Goal: Download file/media

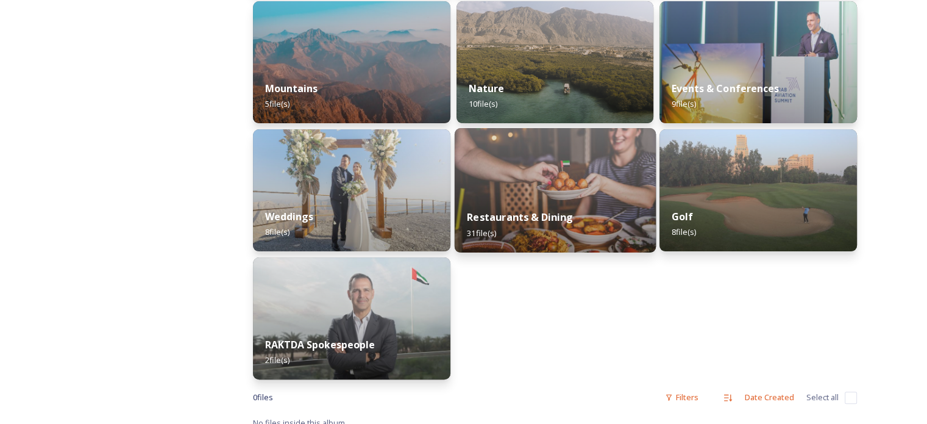
scroll to position [334, 0]
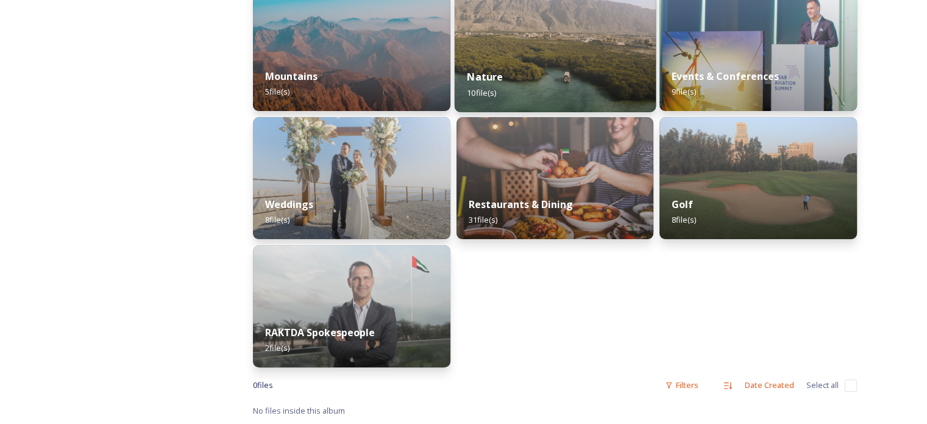
click at [534, 65] on div "Nature 10 file(s)" at bounding box center [554, 84] width 201 height 55
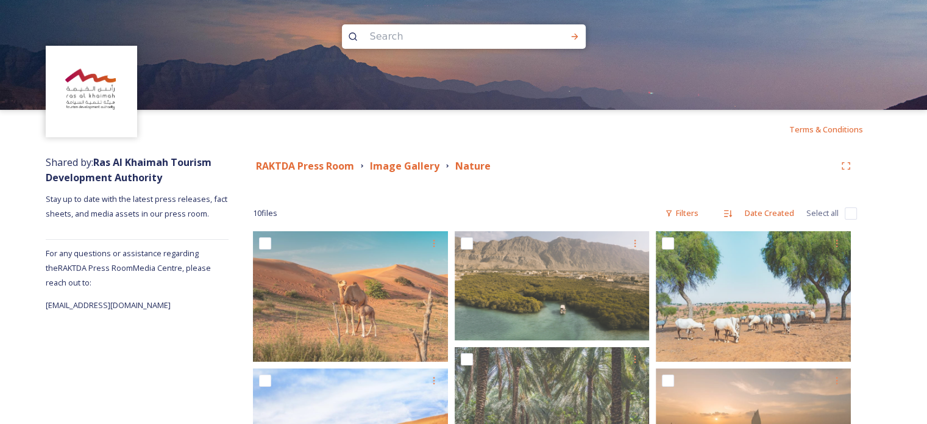
click at [573, 204] on div "10 file s Filters Date Created Select all" at bounding box center [555, 213] width 604 height 24
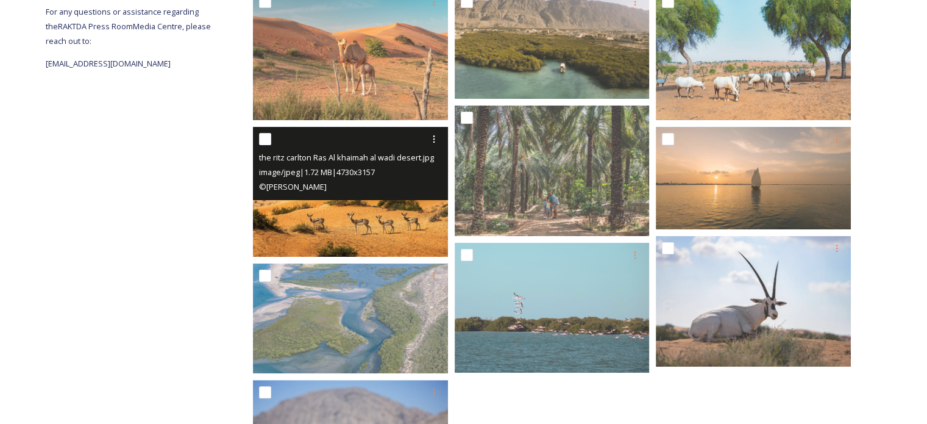
scroll to position [353, 0]
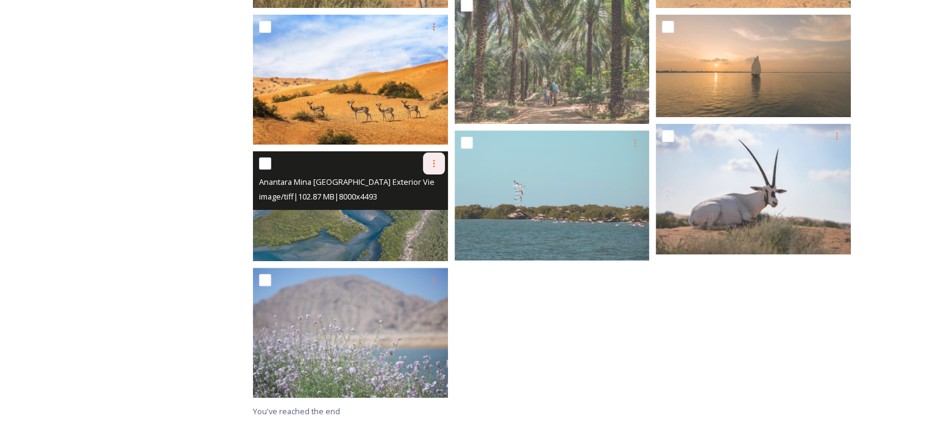
click at [431, 160] on icon at bounding box center [434, 163] width 10 height 10
click at [429, 212] on span "Download" at bounding box center [419, 214] width 37 height 12
click at [363, 199] on span "image/tiff | 102.87 MB | 8000 x 4493" at bounding box center [318, 196] width 118 height 11
click at [372, 230] on img at bounding box center [350, 206] width 195 height 110
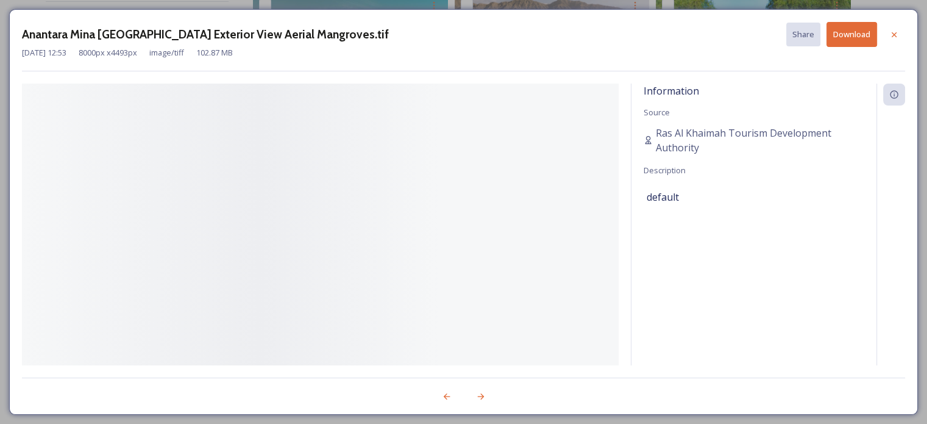
scroll to position [238, 0]
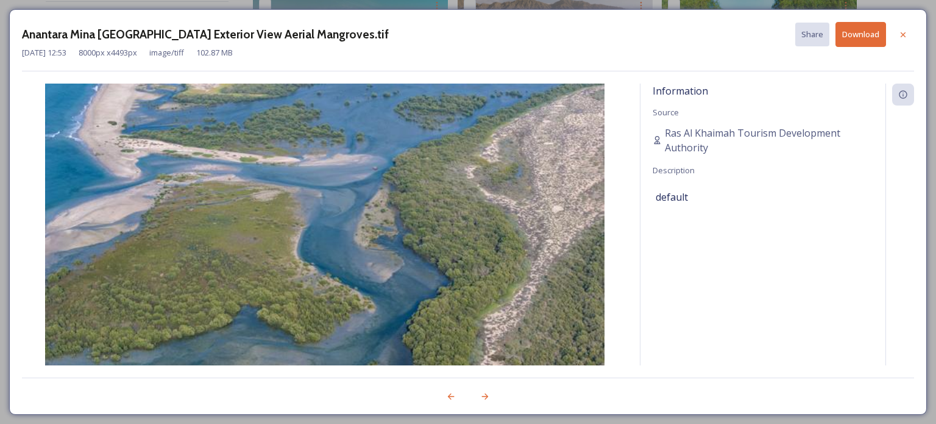
click at [859, 36] on button "Download" at bounding box center [860, 34] width 51 height 25
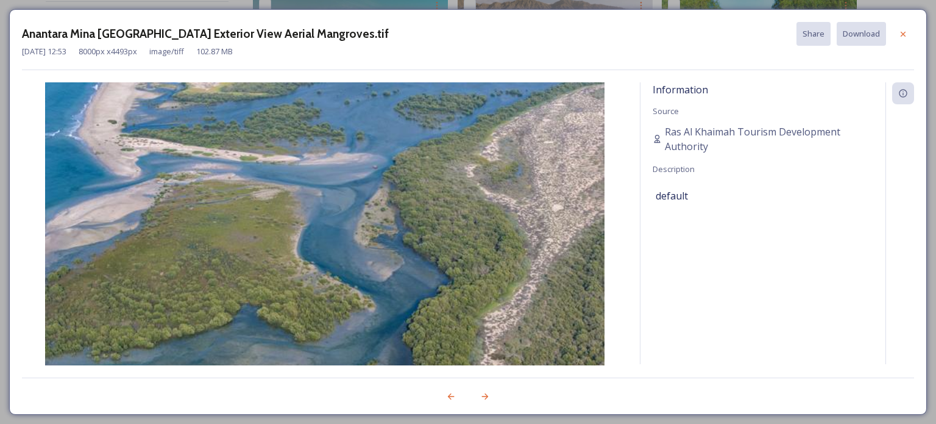
drag, startPoint x: 904, startPoint y: 32, endPoint x: 911, endPoint y: 29, distance: 7.1
click at [911, 29] on div at bounding box center [903, 34] width 22 height 22
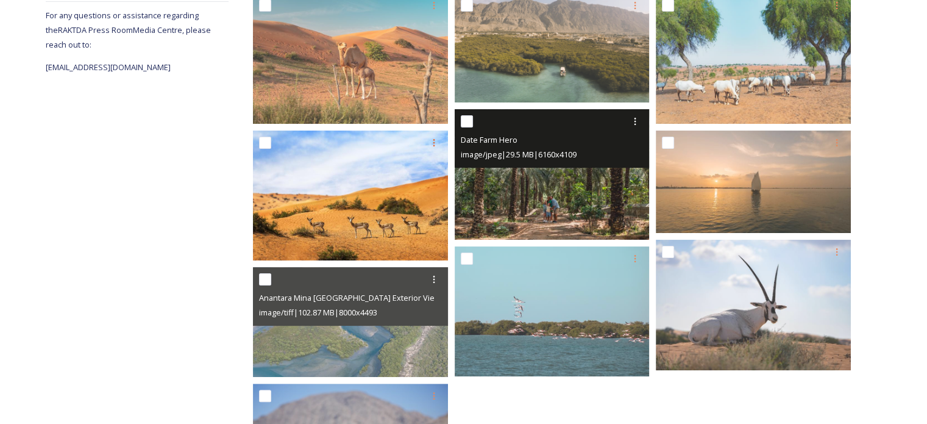
scroll to position [0, 0]
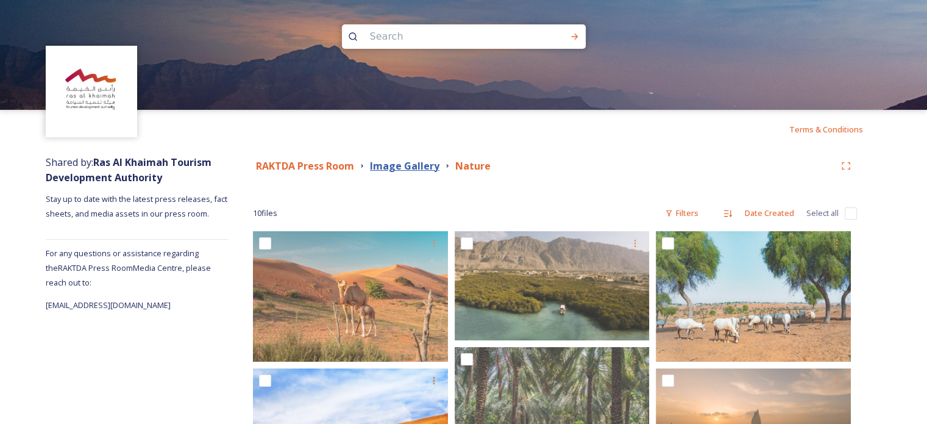
click at [408, 171] on strong "Image Gallery" at bounding box center [404, 165] width 69 height 13
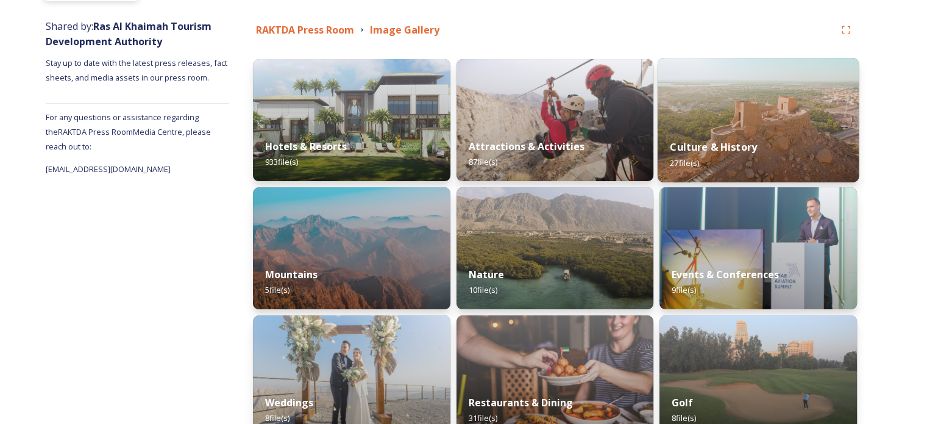
scroll to position [137, 0]
click at [771, 106] on img at bounding box center [758, 119] width 201 height 124
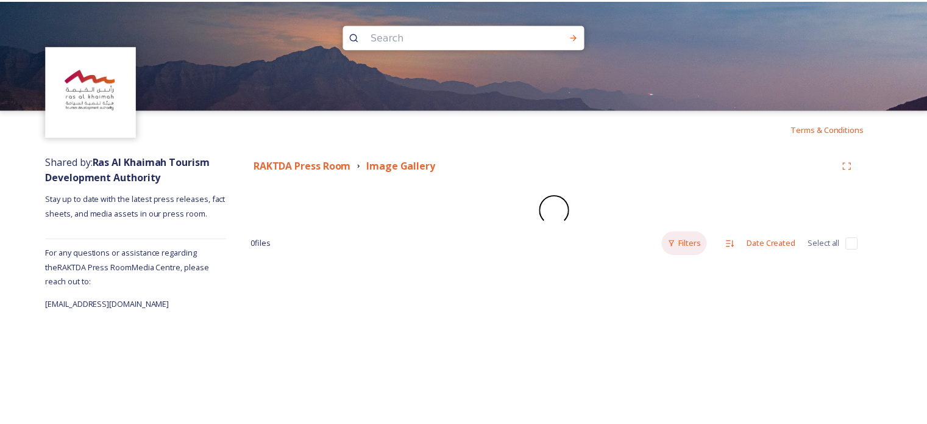
scroll to position [78, 0]
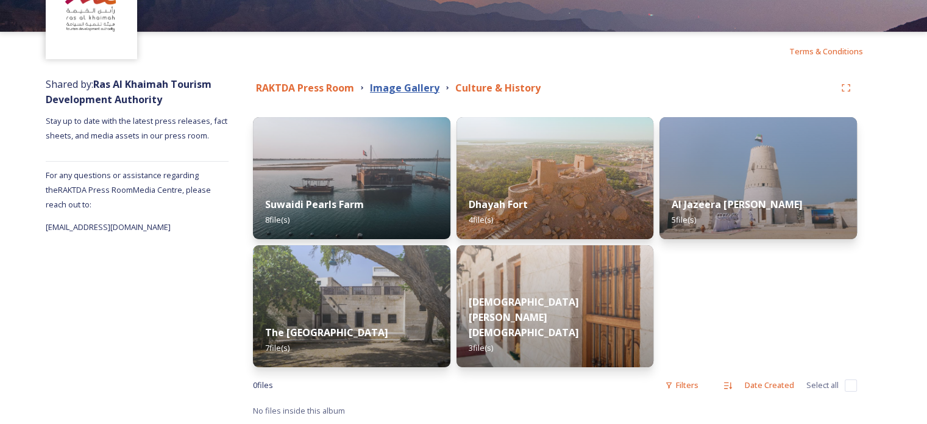
click at [429, 90] on strong "Image Gallery" at bounding box center [404, 87] width 69 height 13
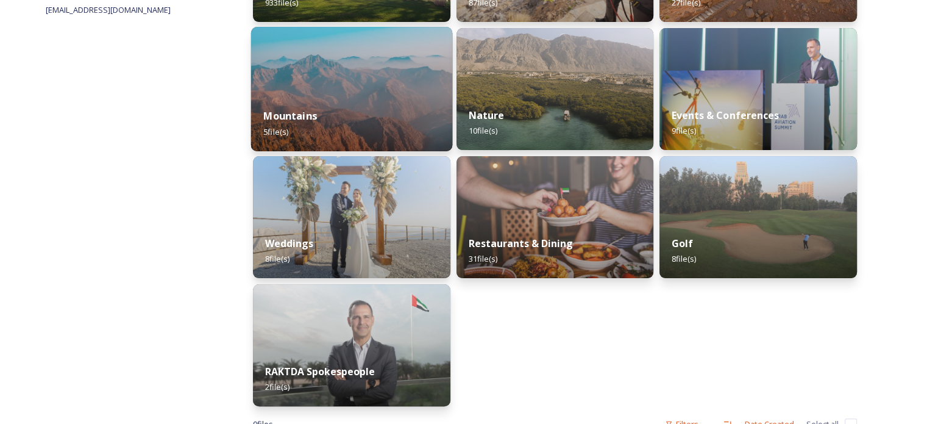
scroll to position [260, 0]
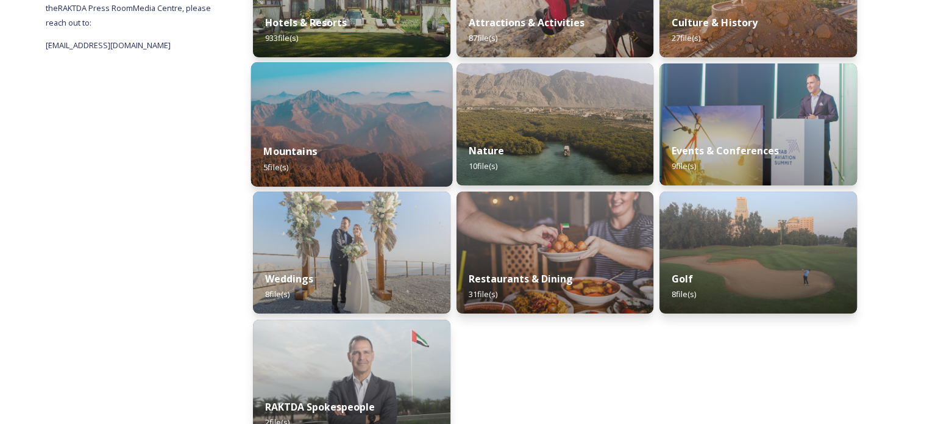
click at [383, 109] on img at bounding box center [351, 124] width 201 height 124
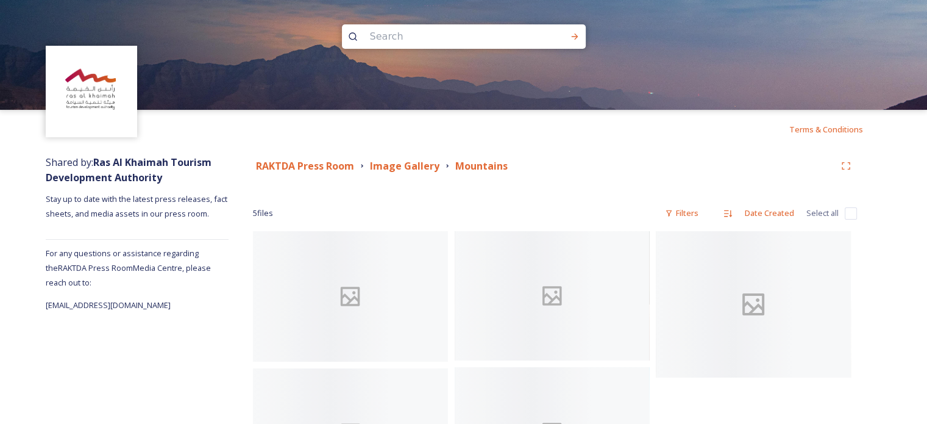
scroll to position [101, 0]
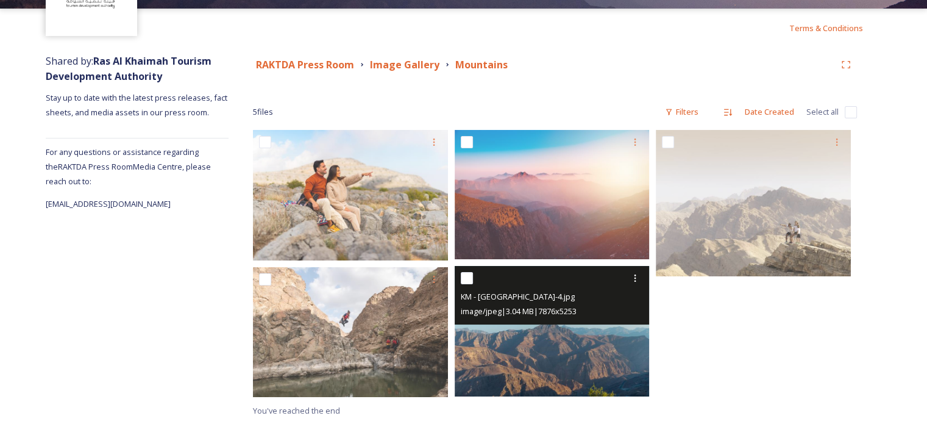
click at [581, 342] on img at bounding box center [552, 331] width 195 height 130
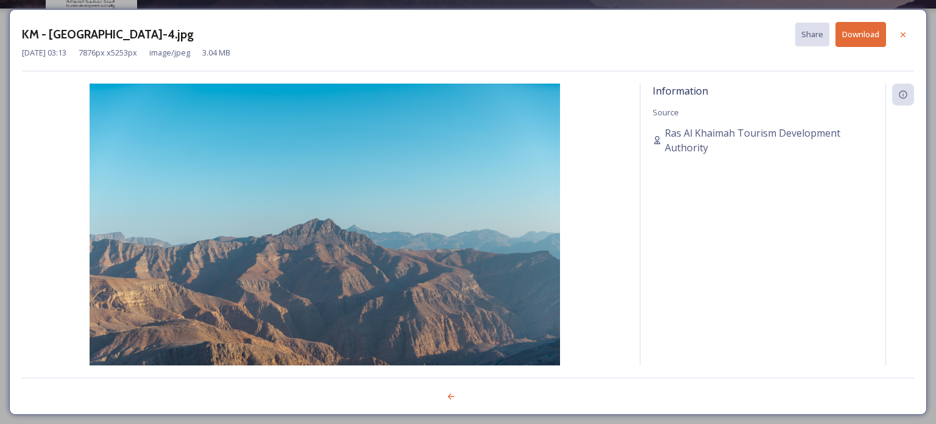
click at [851, 36] on button "Download" at bounding box center [860, 34] width 51 height 25
click at [904, 27] on div at bounding box center [903, 35] width 22 height 22
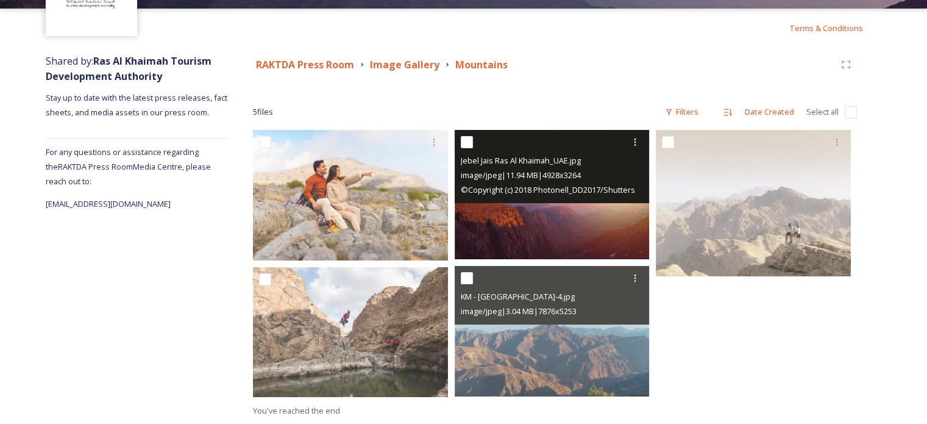
scroll to position [0, 0]
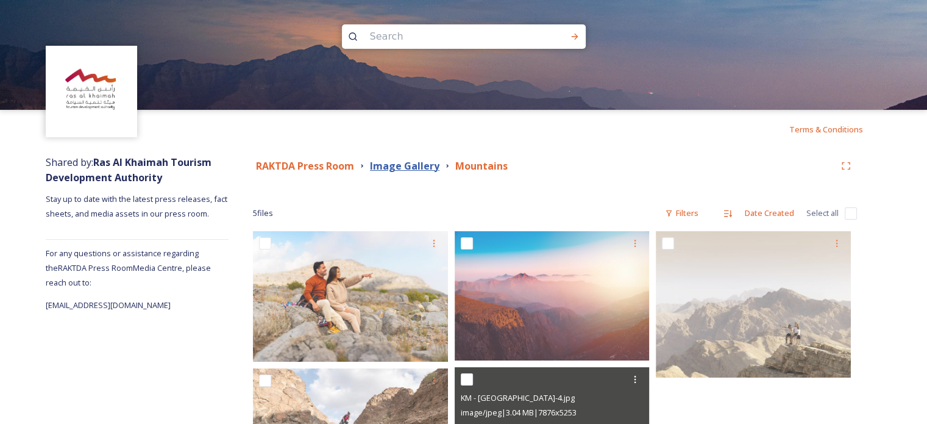
click at [408, 162] on strong "Image Gallery" at bounding box center [404, 165] width 69 height 13
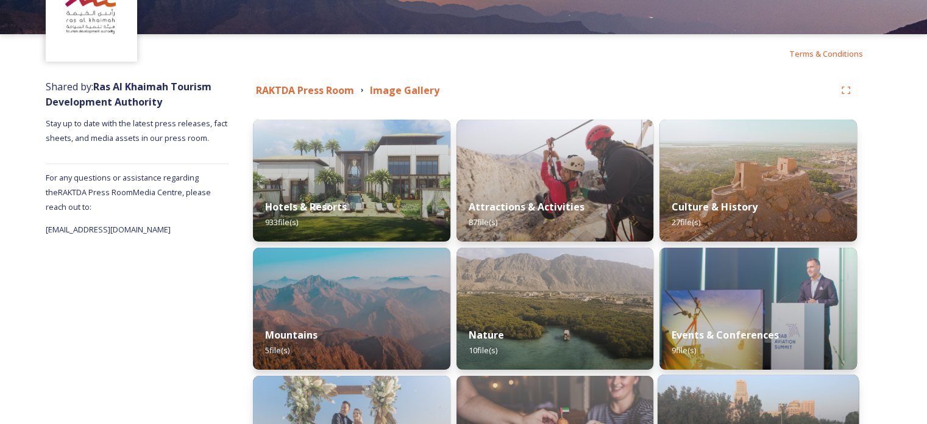
scroll to position [75, 0]
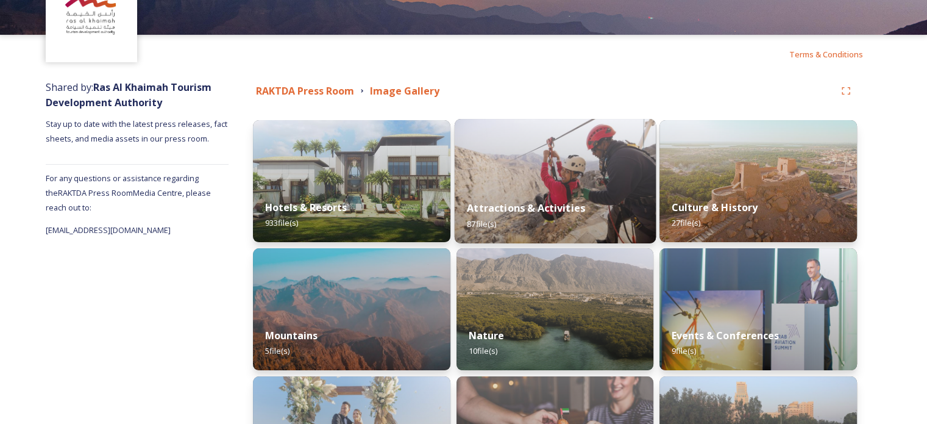
click at [486, 182] on img at bounding box center [554, 181] width 201 height 124
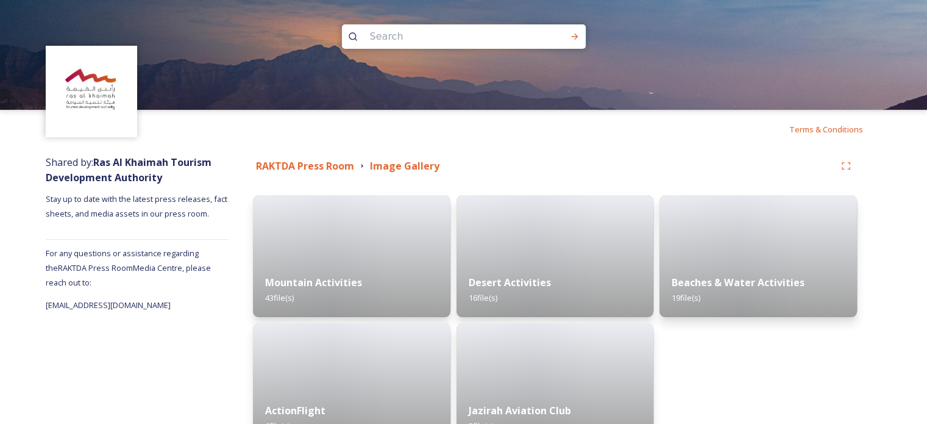
scroll to position [78, 0]
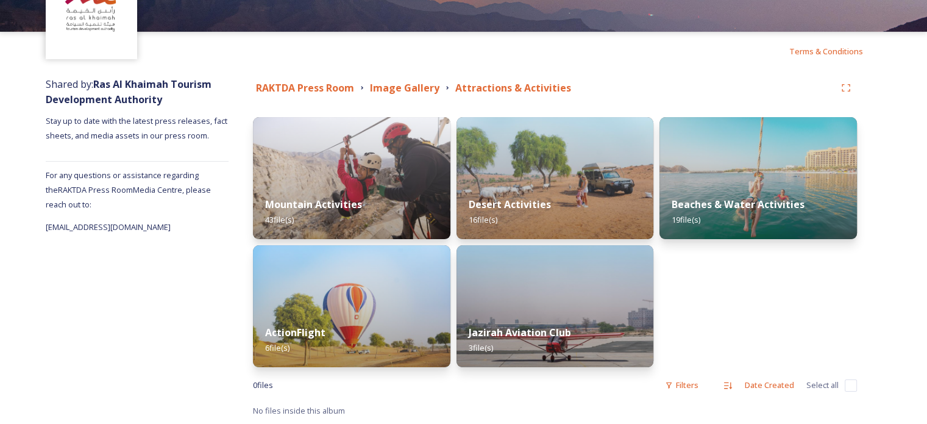
click at [394, 102] on div "RAKTDA Press Room Image Gallery Attractions & Activities Mountain Activities 43…" at bounding box center [555, 247] width 653 height 353
click at [385, 94] on strong "Image Gallery" at bounding box center [404, 87] width 69 height 13
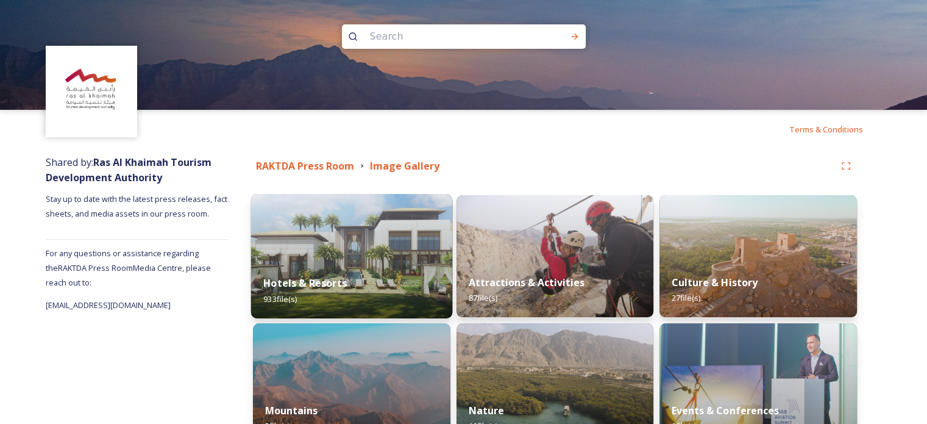
click at [346, 268] on div "Hotels & Resorts 933 file(s)" at bounding box center [351, 290] width 201 height 55
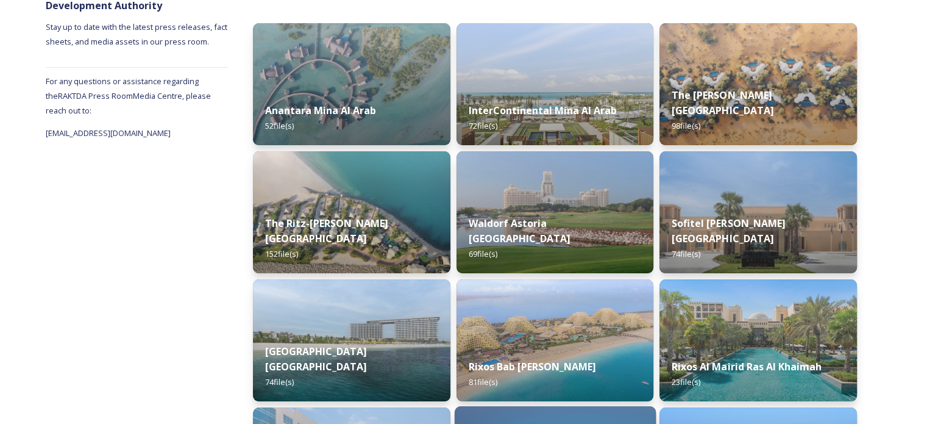
scroll to position [175, 0]
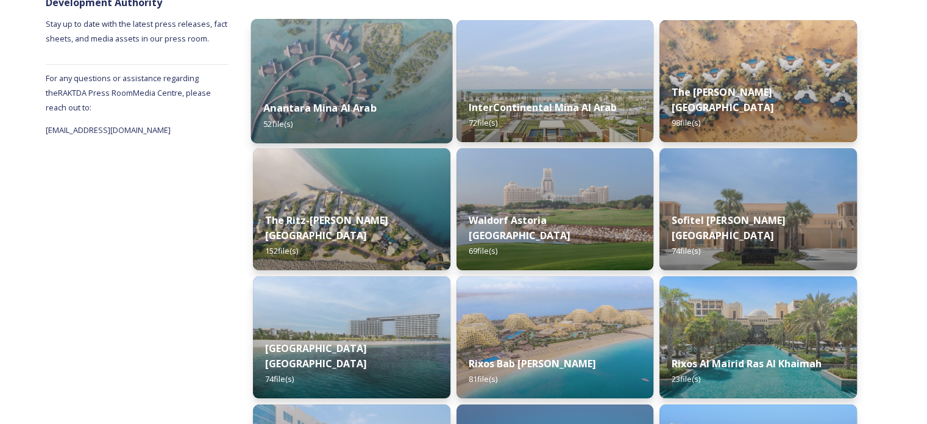
click at [373, 105] on strong "Anantara Mina Al Arab" at bounding box center [319, 107] width 113 height 13
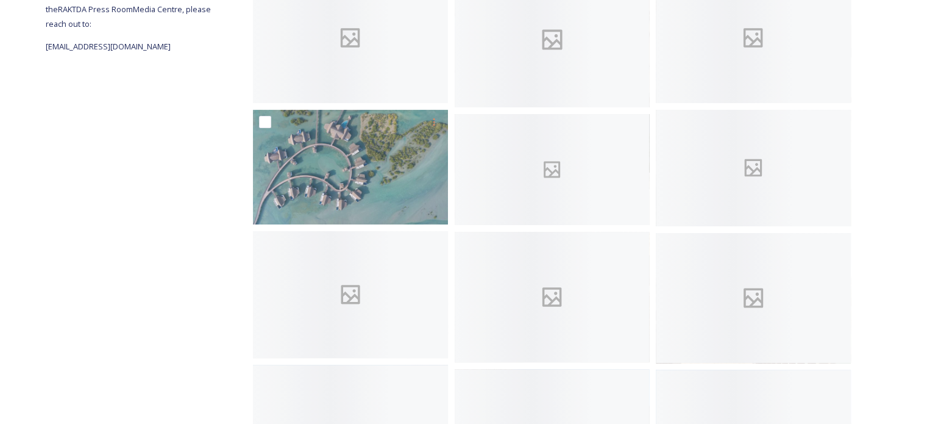
scroll to position [260, 0]
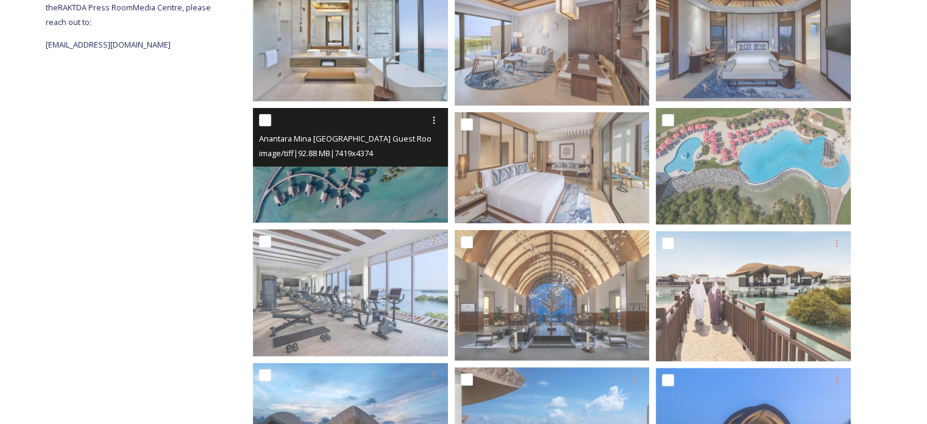
click at [390, 181] on img at bounding box center [350, 165] width 195 height 115
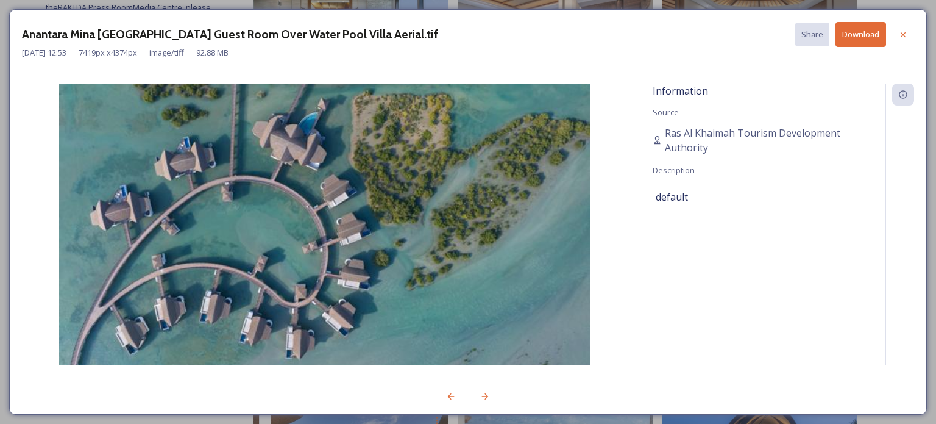
click at [860, 35] on button "Download" at bounding box center [860, 34] width 51 height 25
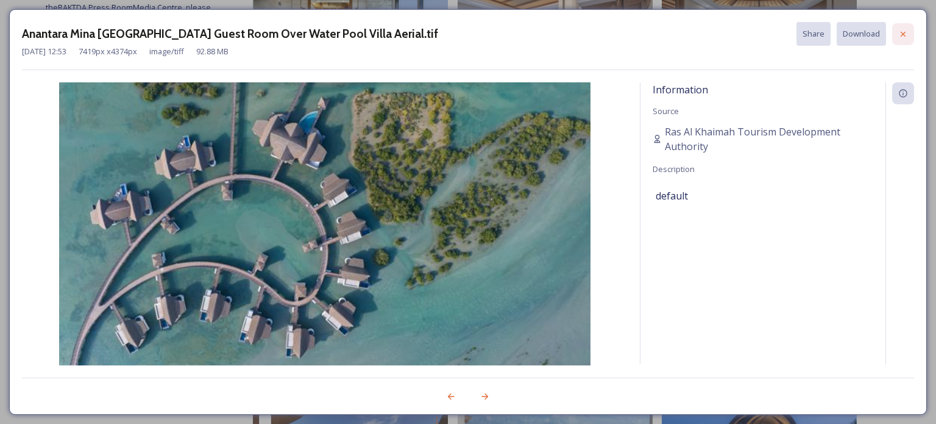
click at [909, 34] on div at bounding box center [903, 34] width 22 height 22
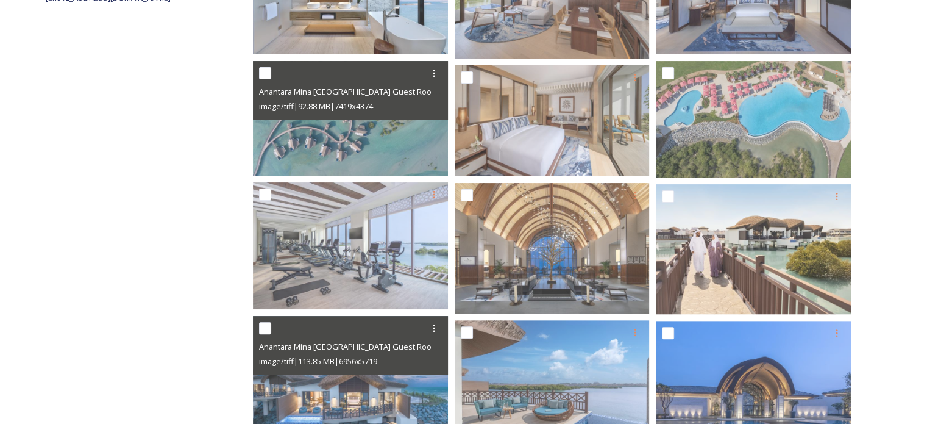
scroll to position [308, 0]
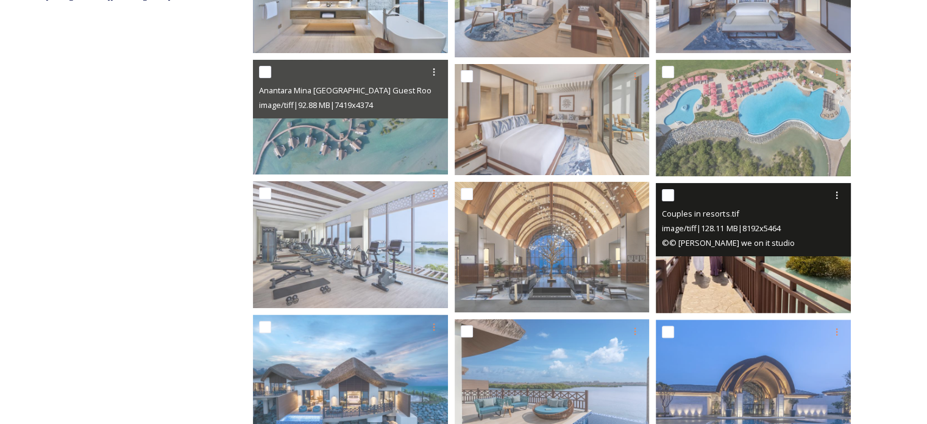
click at [761, 272] on img at bounding box center [753, 248] width 195 height 130
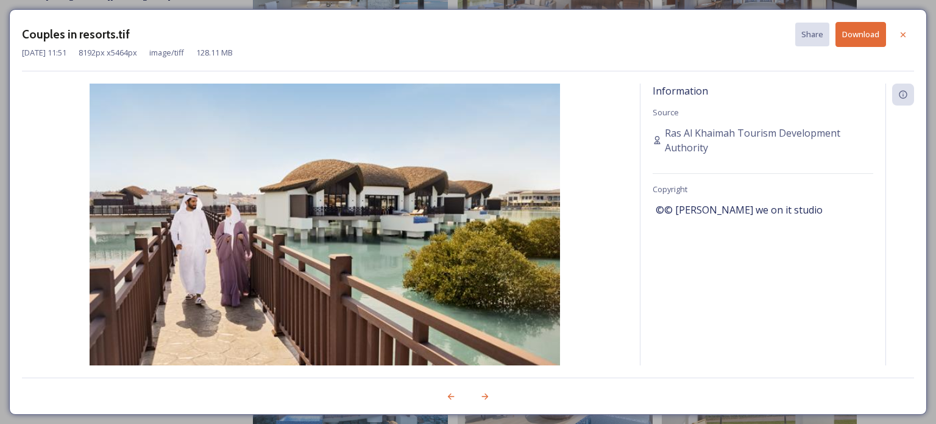
click at [859, 37] on button "Download" at bounding box center [860, 34] width 51 height 25
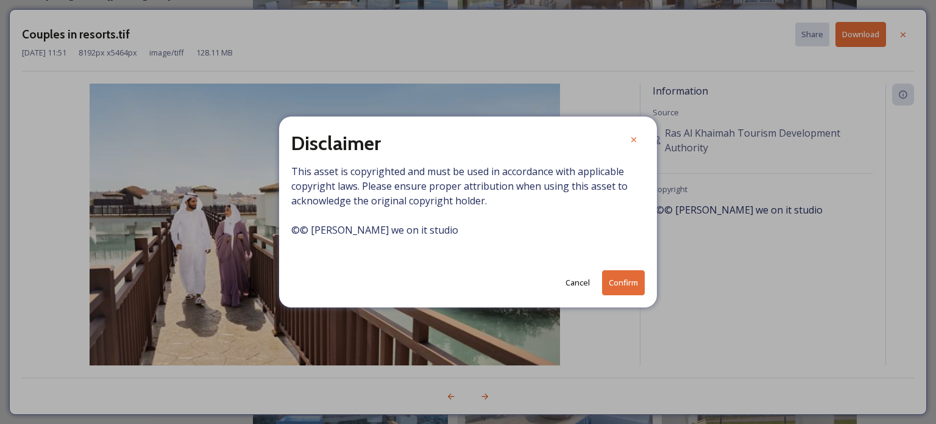
click at [634, 287] on button "Confirm" at bounding box center [623, 282] width 43 height 25
